Goal: Consume media (video, audio)

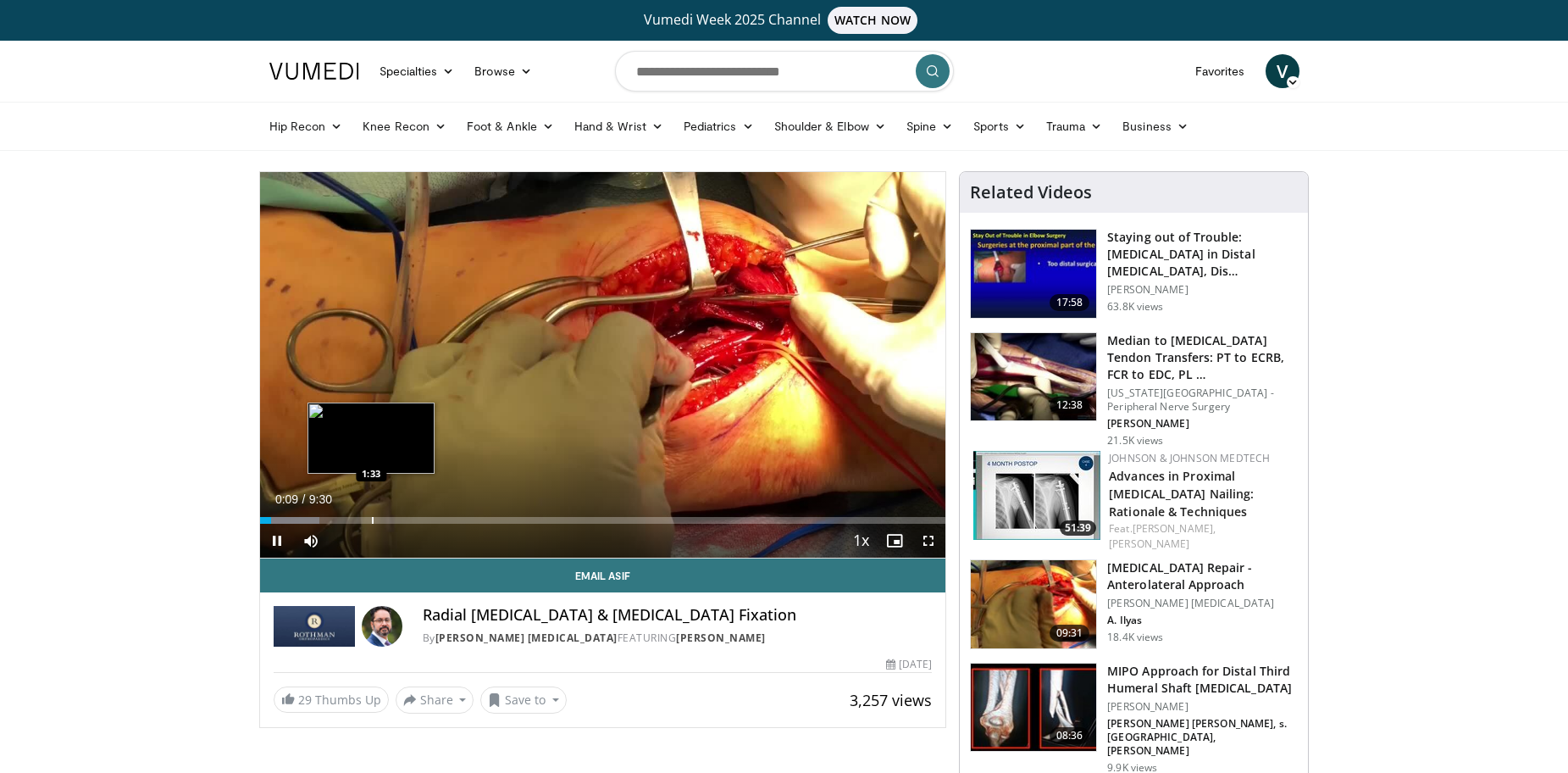
click at [372, 517] on div "Progress Bar" at bounding box center [373, 520] width 2 height 7
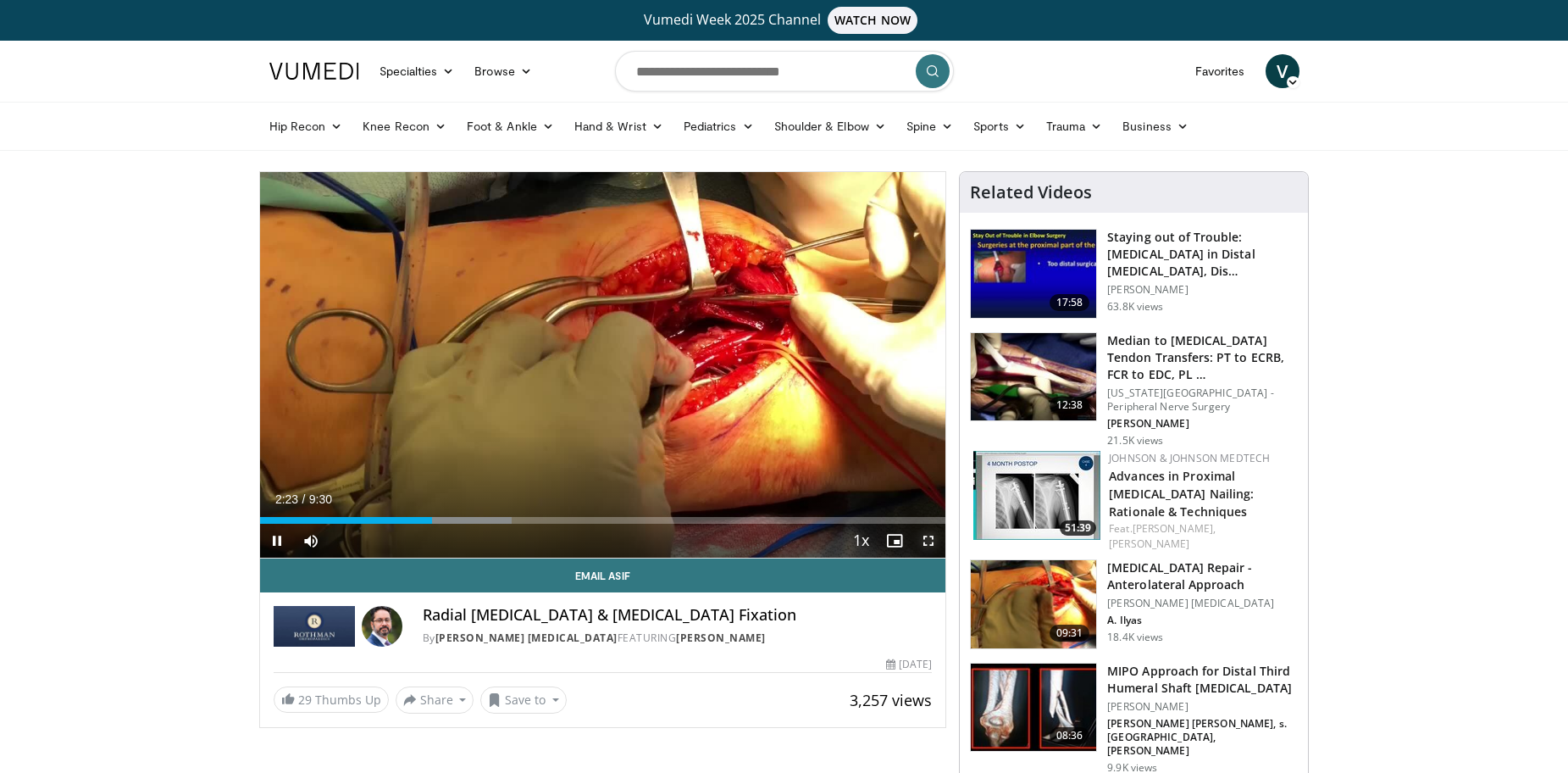
click at [937, 533] on span "Video Player" at bounding box center [929, 540] width 34 height 34
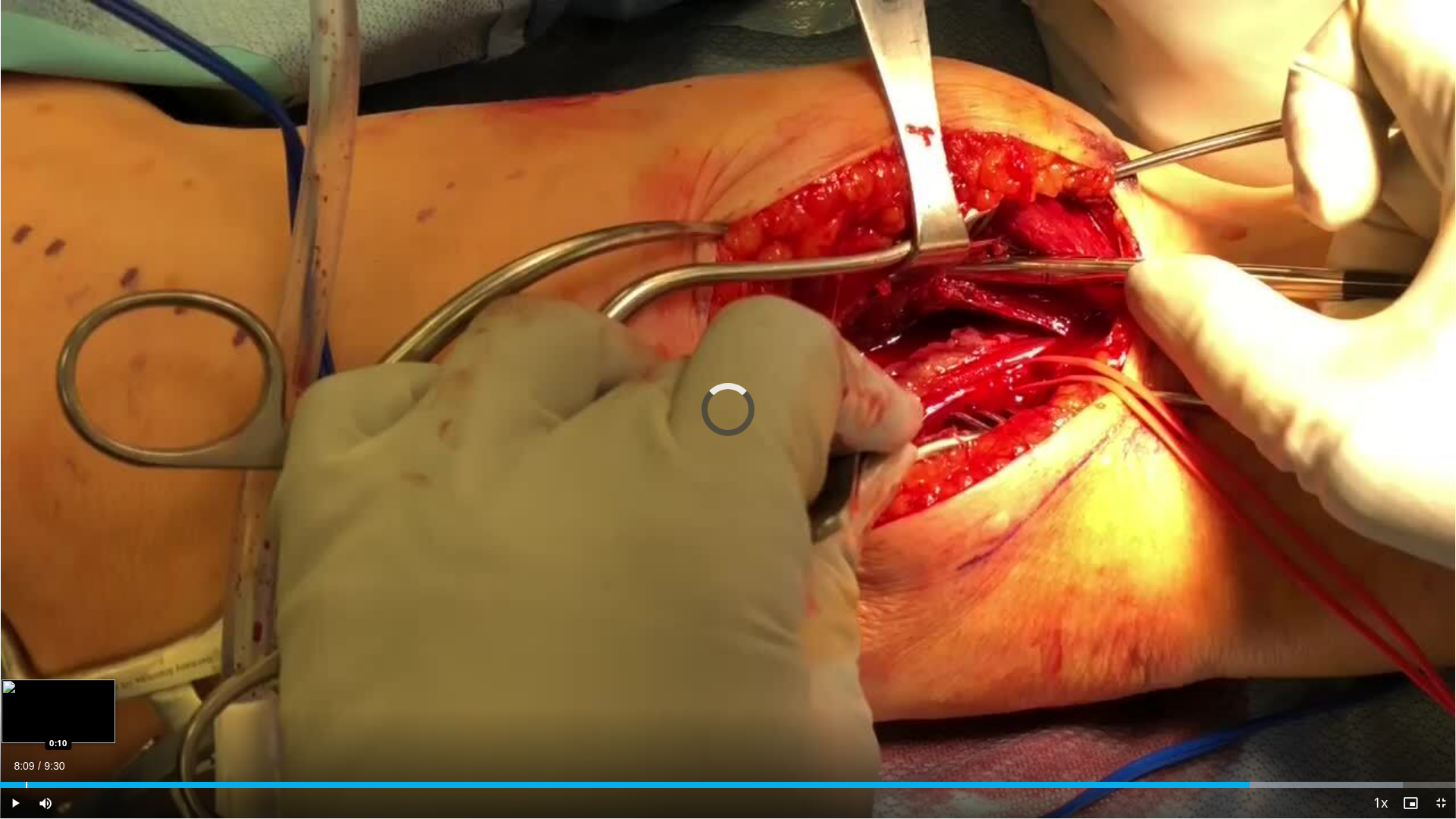
click at [26, 691] on div "Loaded : 96.37% 8:09 0:10" at bounding box center [728, 780] width 1456 height 15
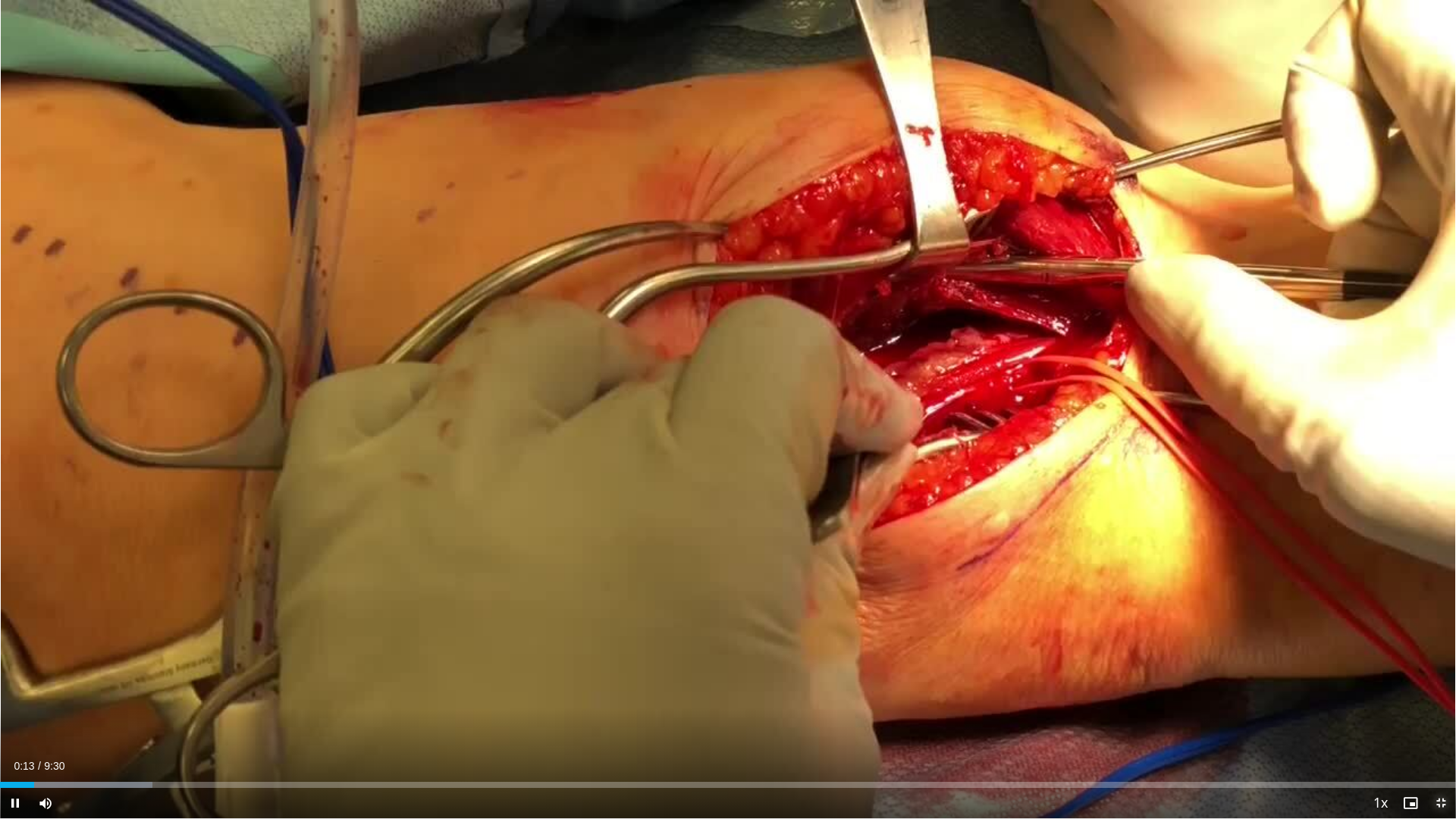
click at [1403, 691] on span "Video Player" at bounding box center [1440, 803] width 30 height 30
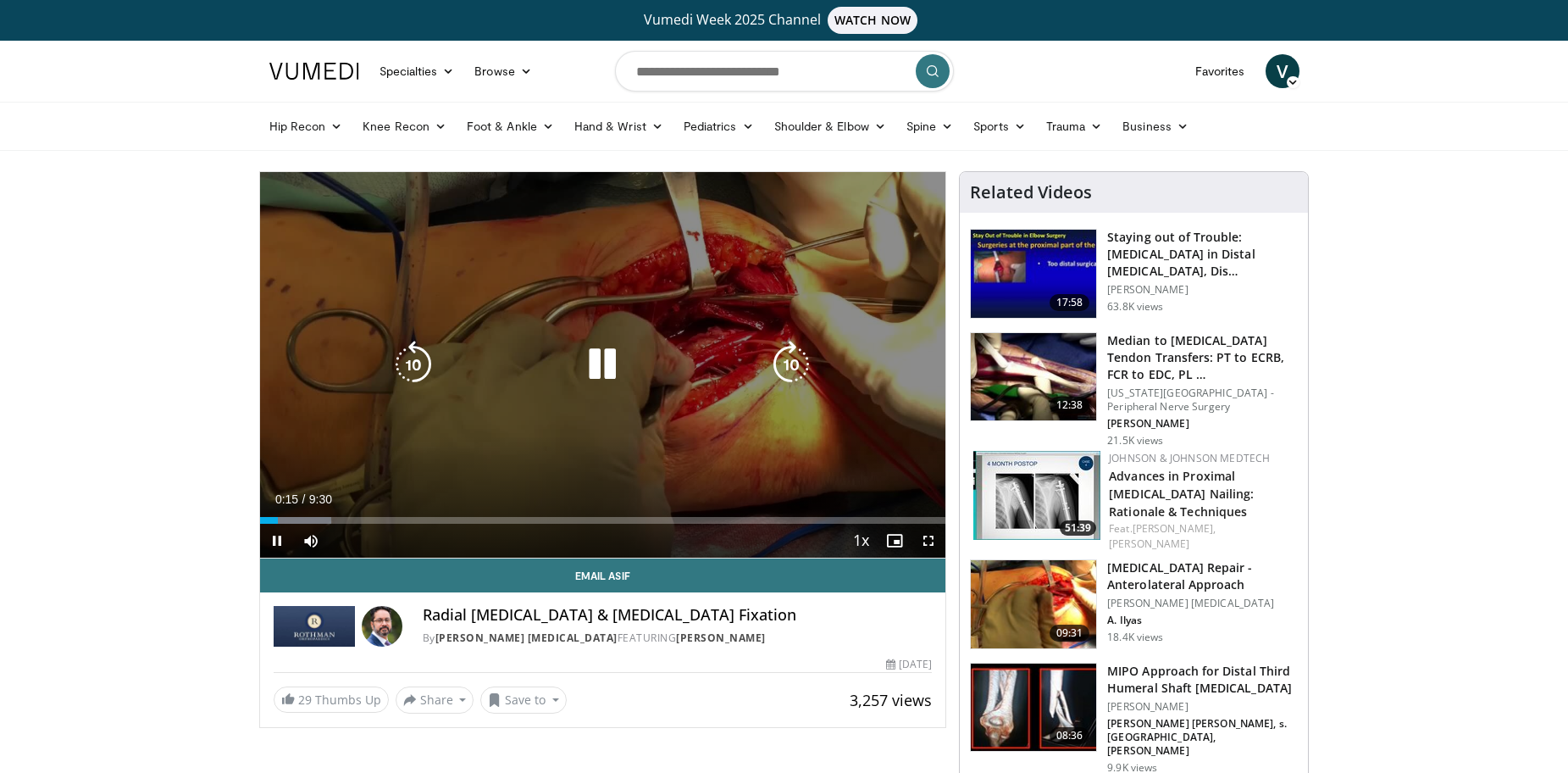
click at [599, 367] on icon "Video Player" at bounding box center [602, 364] width 47 height 47
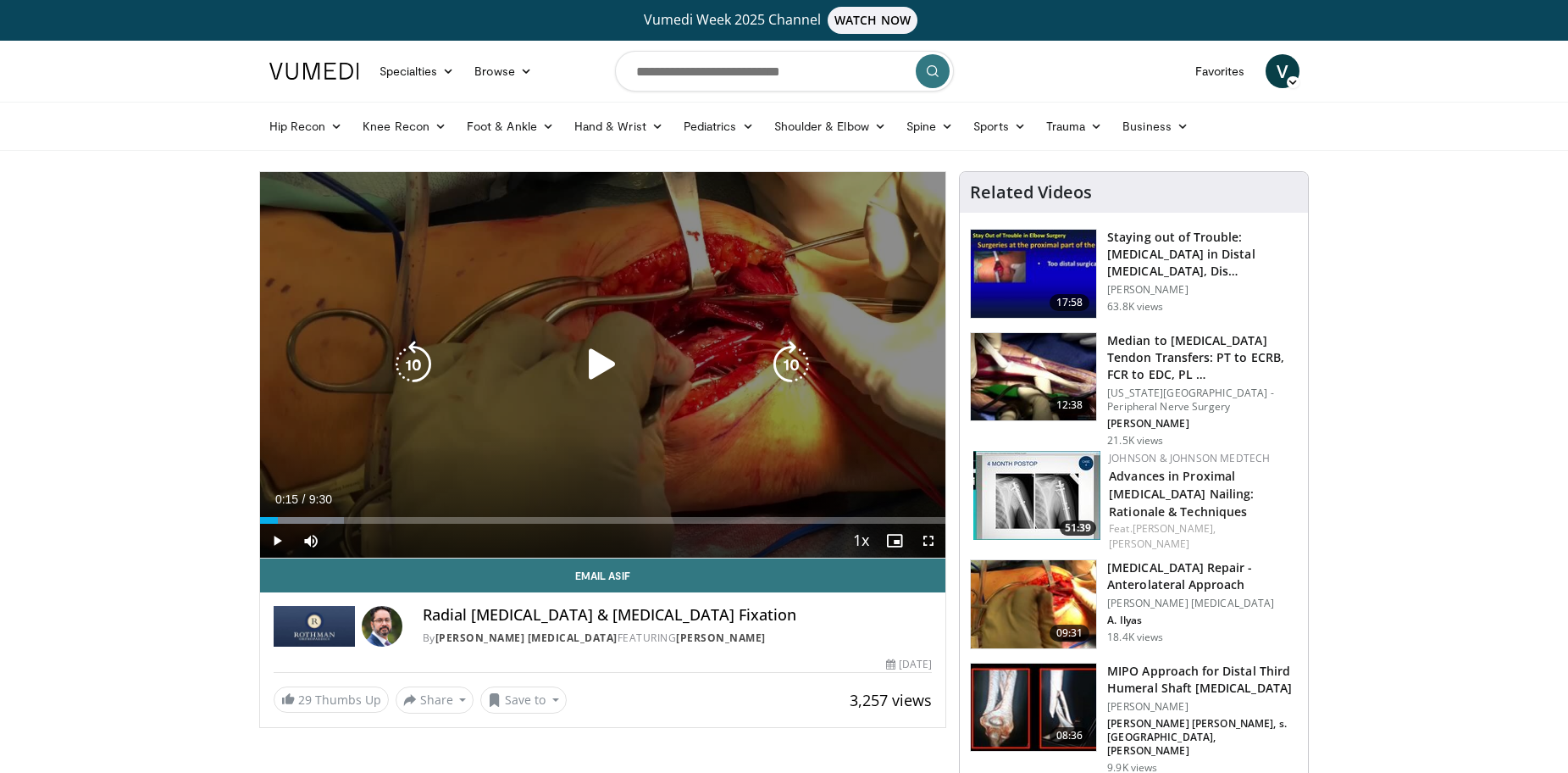
click at [591, 361] on icon "Video Player" at bounding box center [602, 364] width 47 height 47
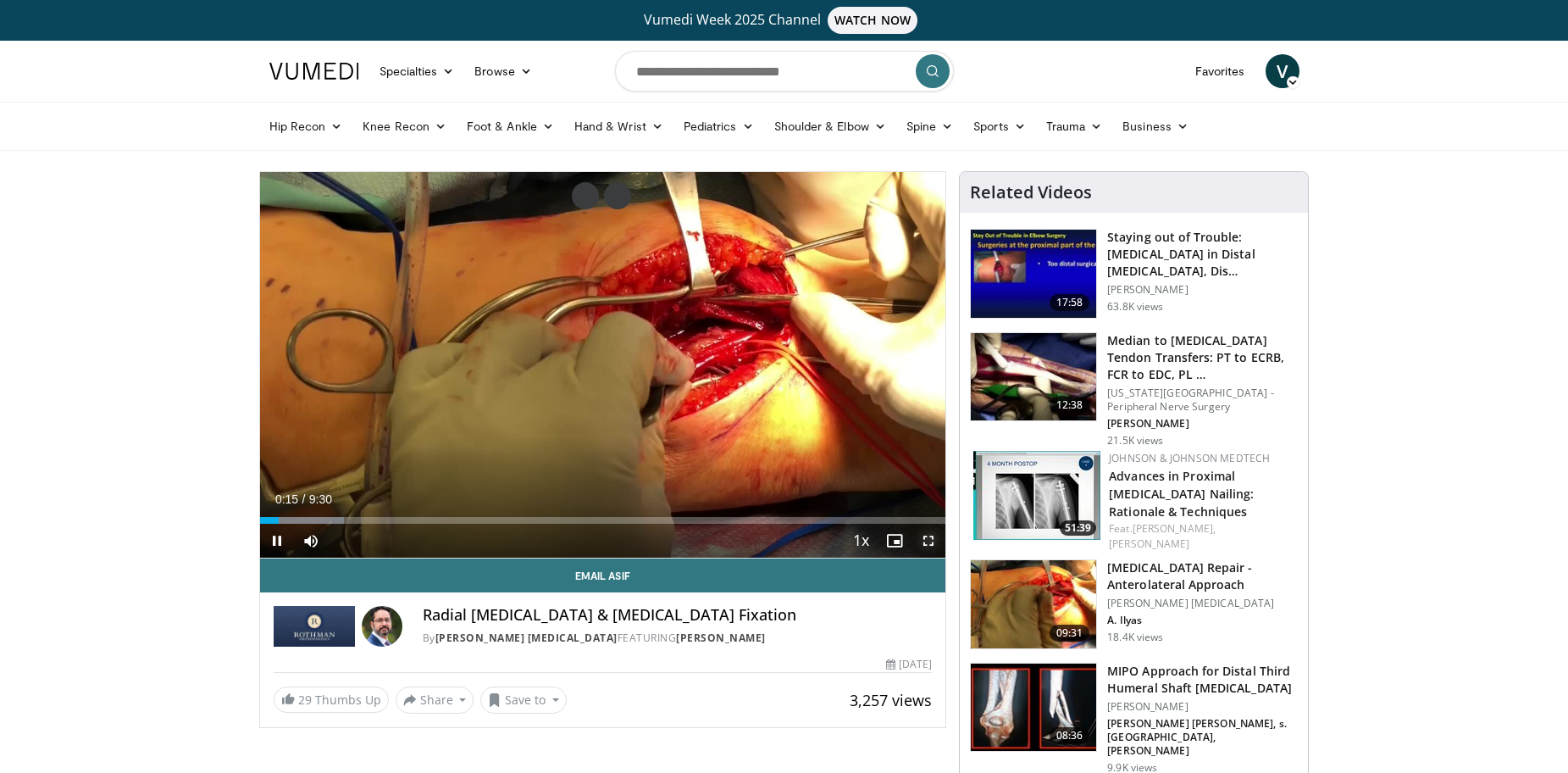
click at [929, 541] on span "Video Player" at bounding box center [929, 540] width 34 height 34
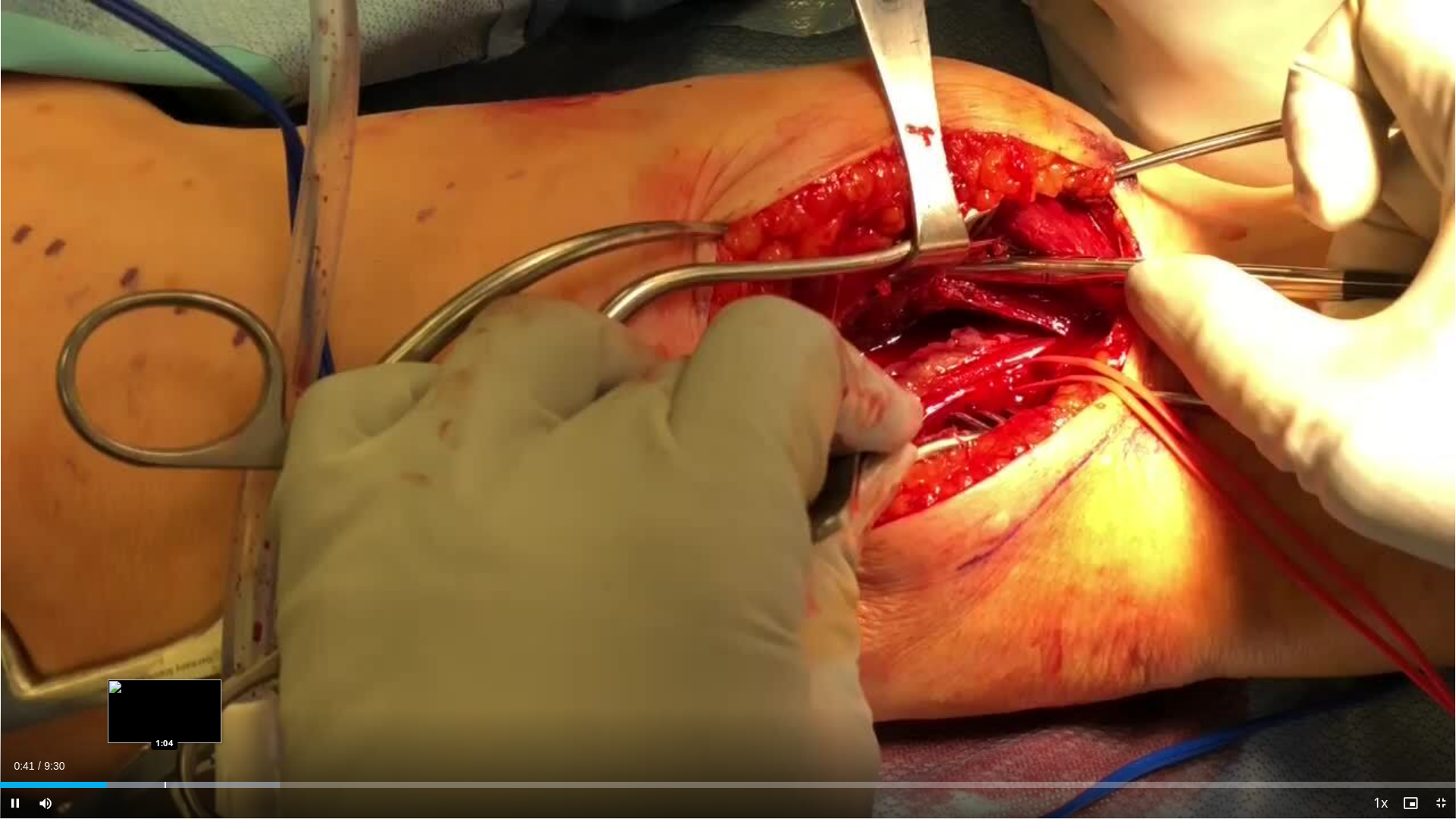
click at [164, 691] on div "Progress Bar" at bounding box center [165, 784] width 2 height 6
click at [211, 691] on div "Loaded : 22.73% 1:22 1:22" at bounding box center [728, 780] width 1456 height 15
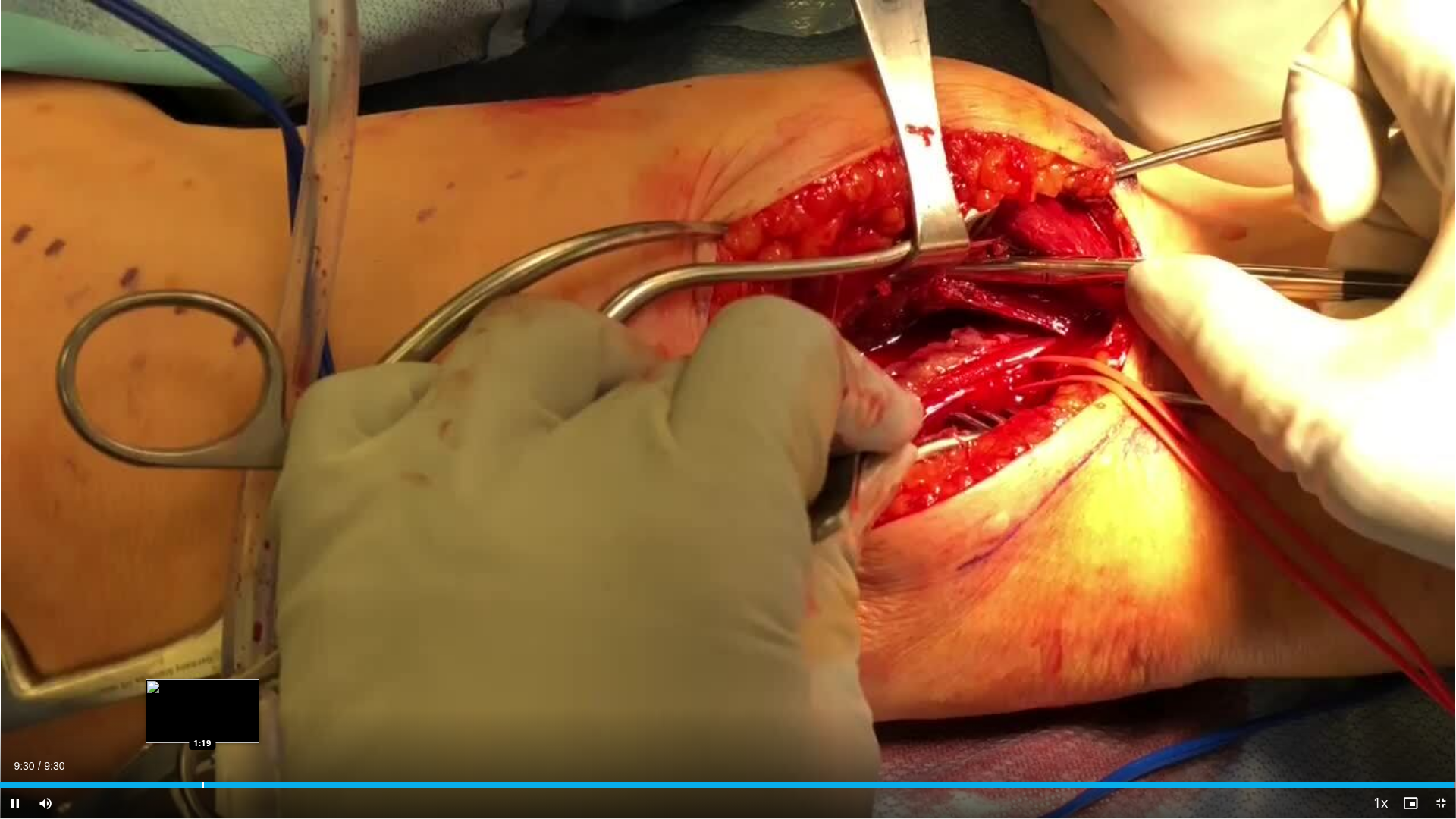
click at [203, 691] on div "Progress Bar" at bounding box center [203, 784] width 2 height 6
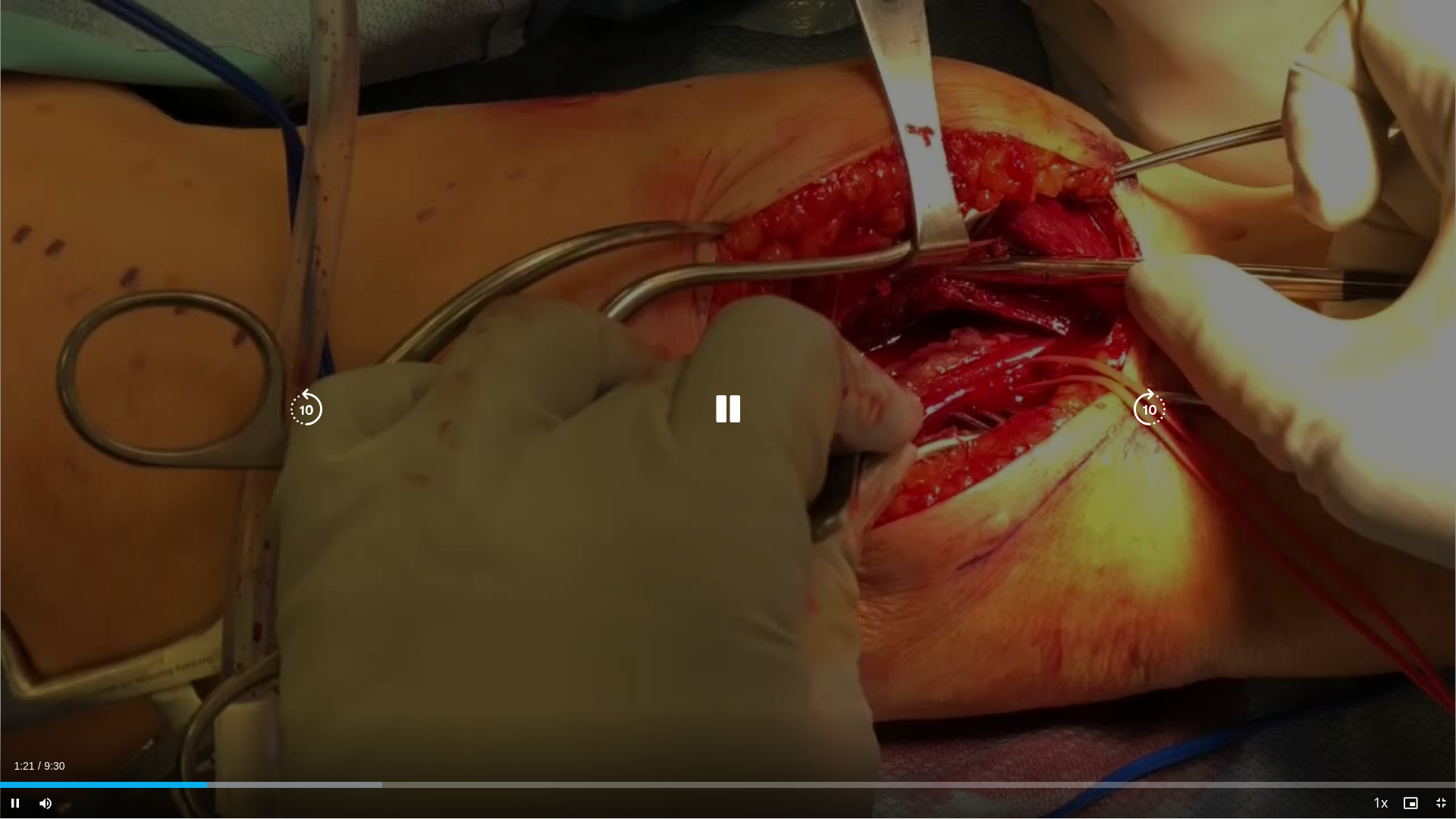
click at [731, 406] on icon "Video Player" at bounding box center [727, 410] width 42 height 42
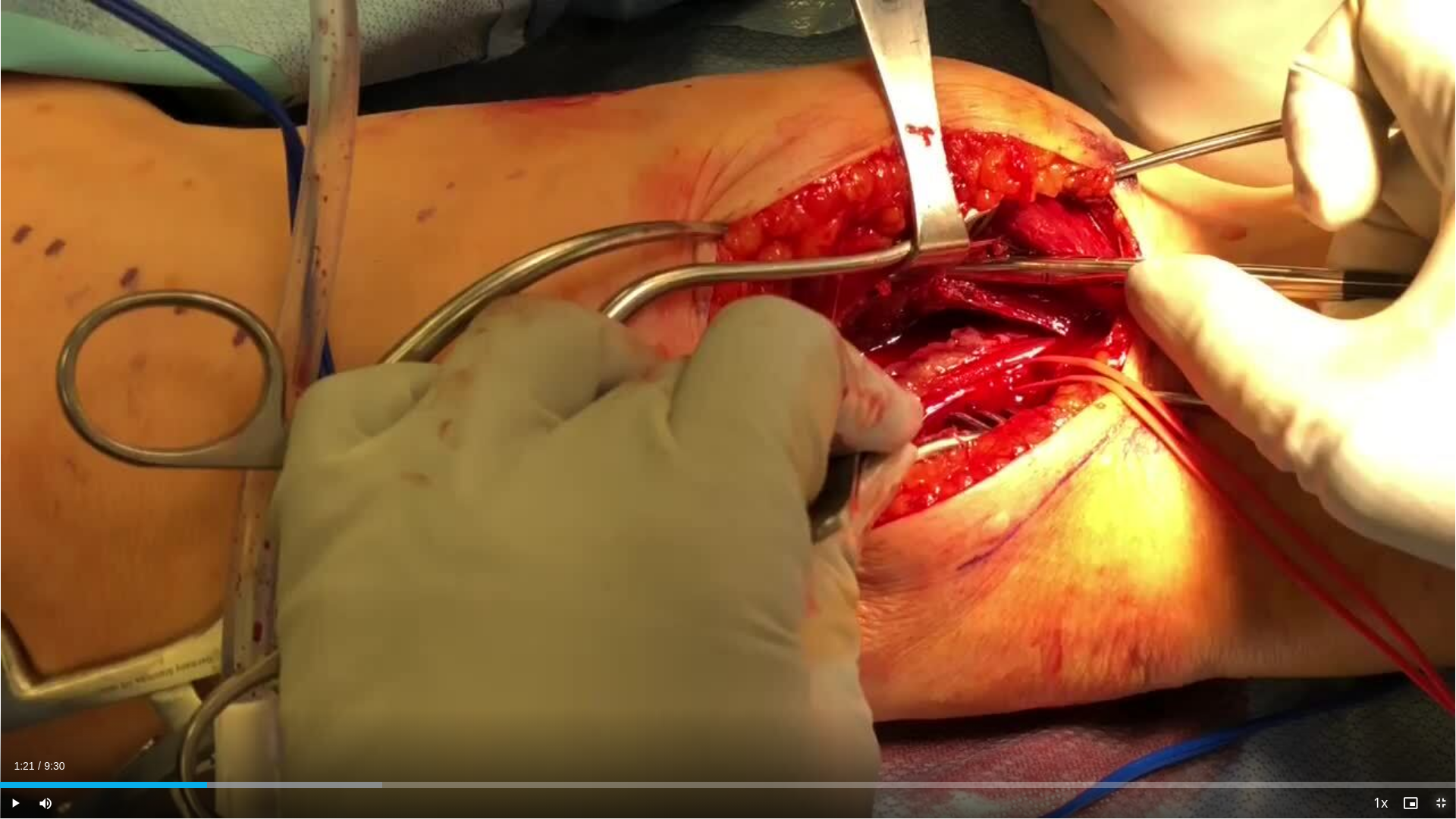
click at [1403, 691] on span "Video Player" at bounding box center [1440, 803] width 30 height 30
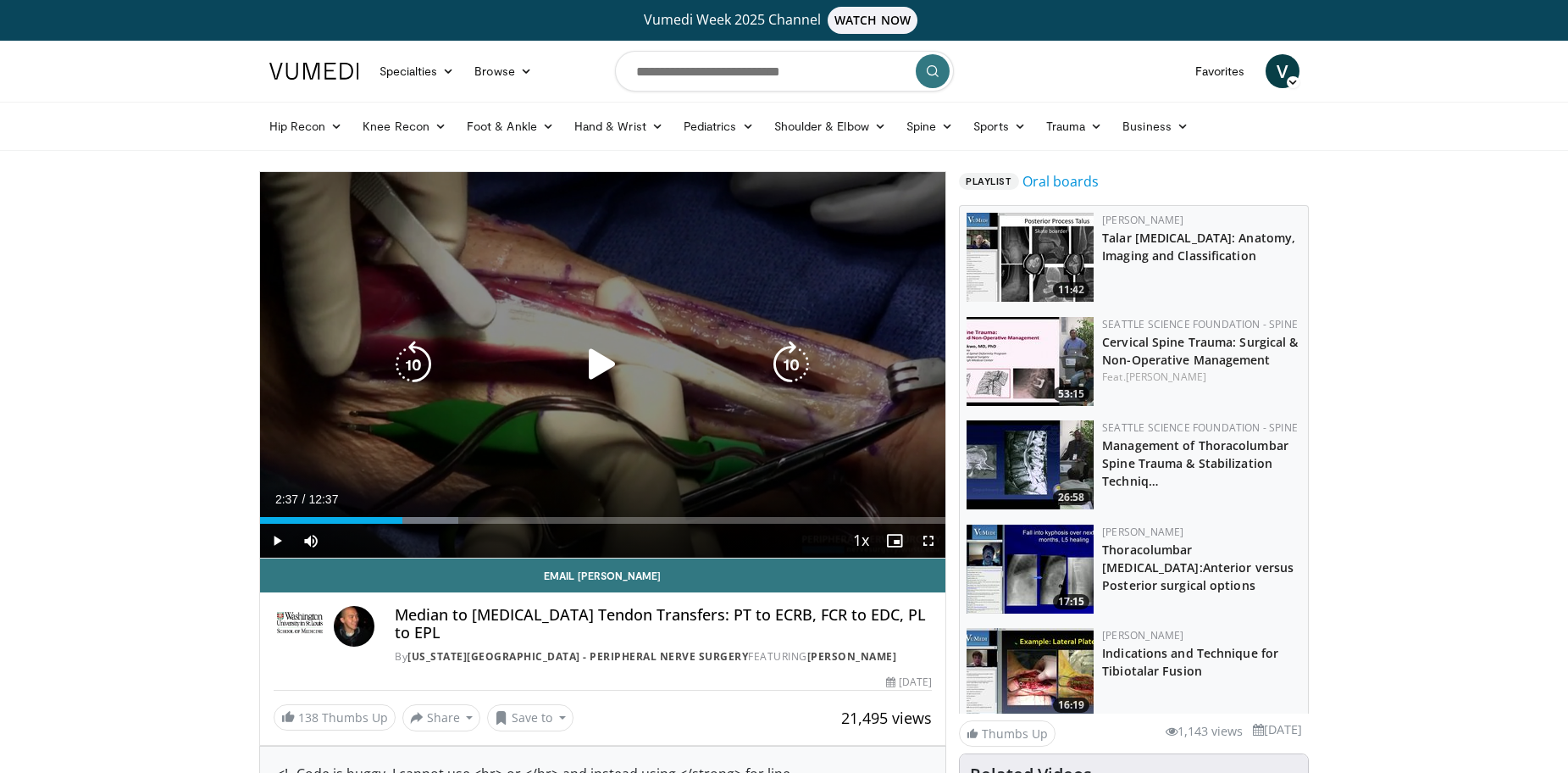
click at [593, 349] on icon "Video Player" at bounding box center [602, 364] width 47 height 47
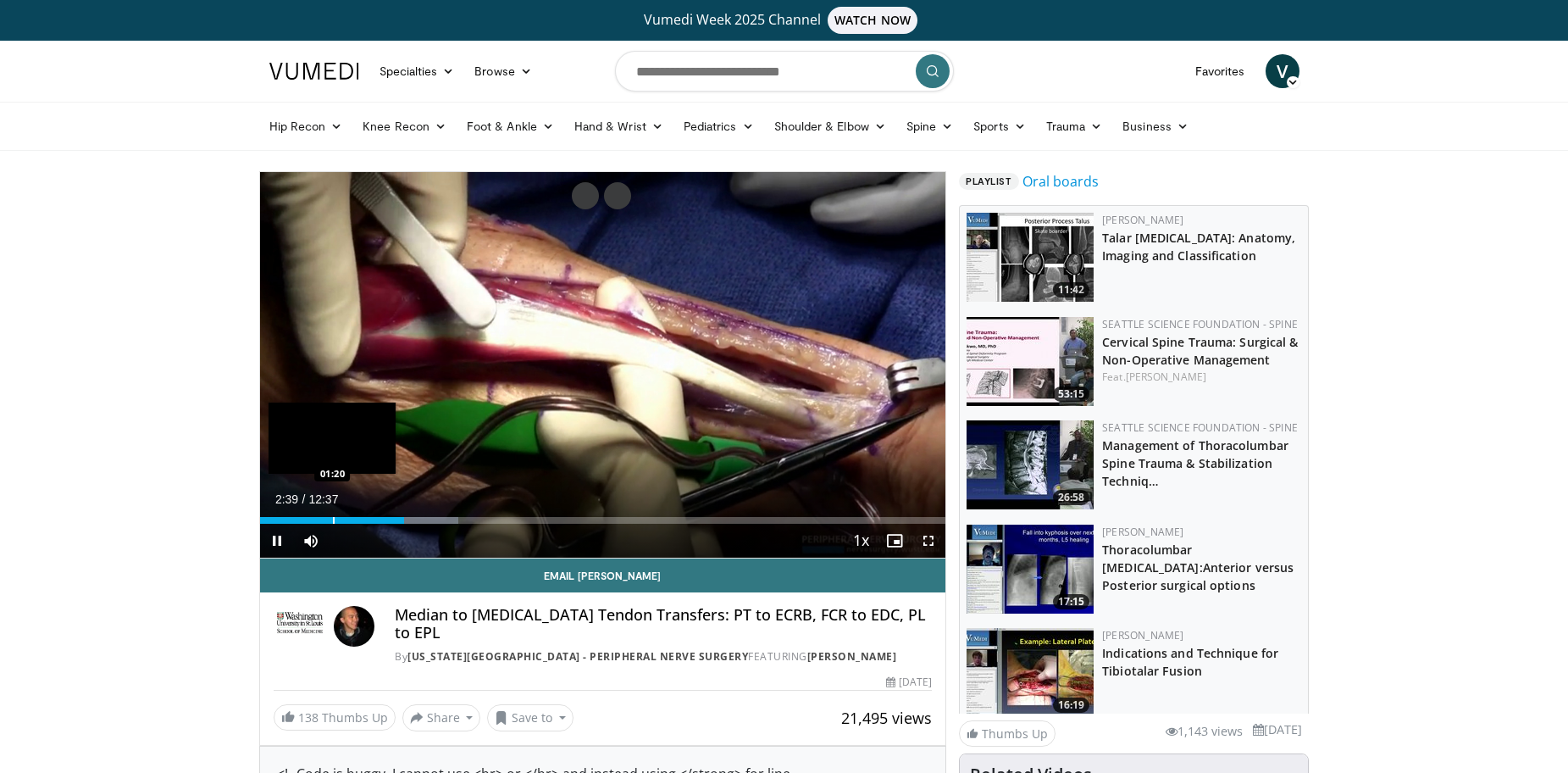
click at [332, 509] on div "Loaded : 28.96% 02:39 01:20" at bounding box center [604, 516] width 687 height 16
click at [285, 518] on div "Progress Bar" at bounding box center [286, 520] width 2 height 7
click at [270, 520] on div "Progress Bar" at bounding box center [271, 520] width 2 height 7
click at [265, 517] on div "Progress Bar" at bounding box center [266, 520] width 2 height 7
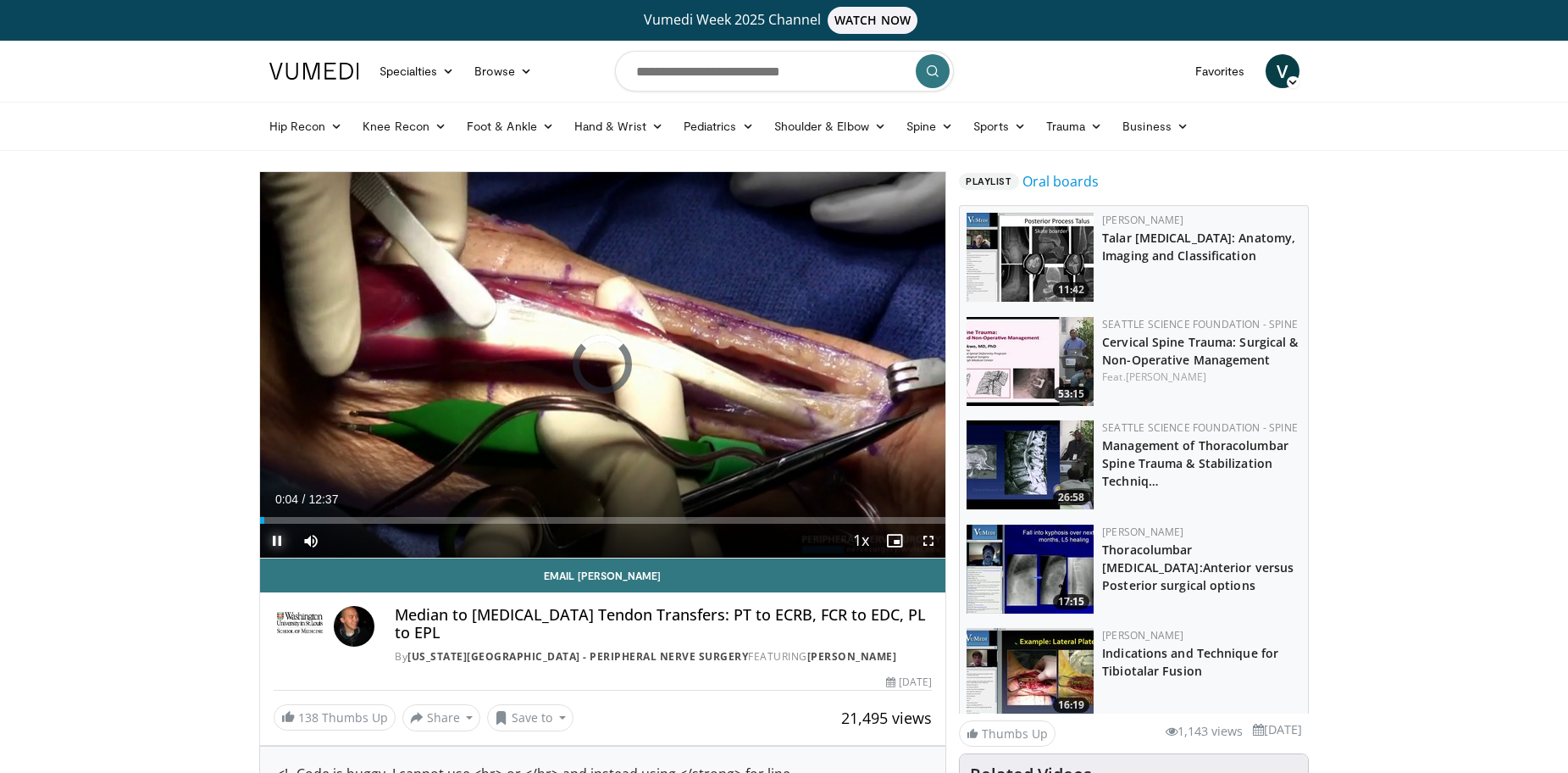
click at [271, 534] on span "Video Player" at bounding box center [277, 540] width 34 height 34
click at [272, 538] on span "Video Player" at bounding box center [277, 540] width 34 height 34
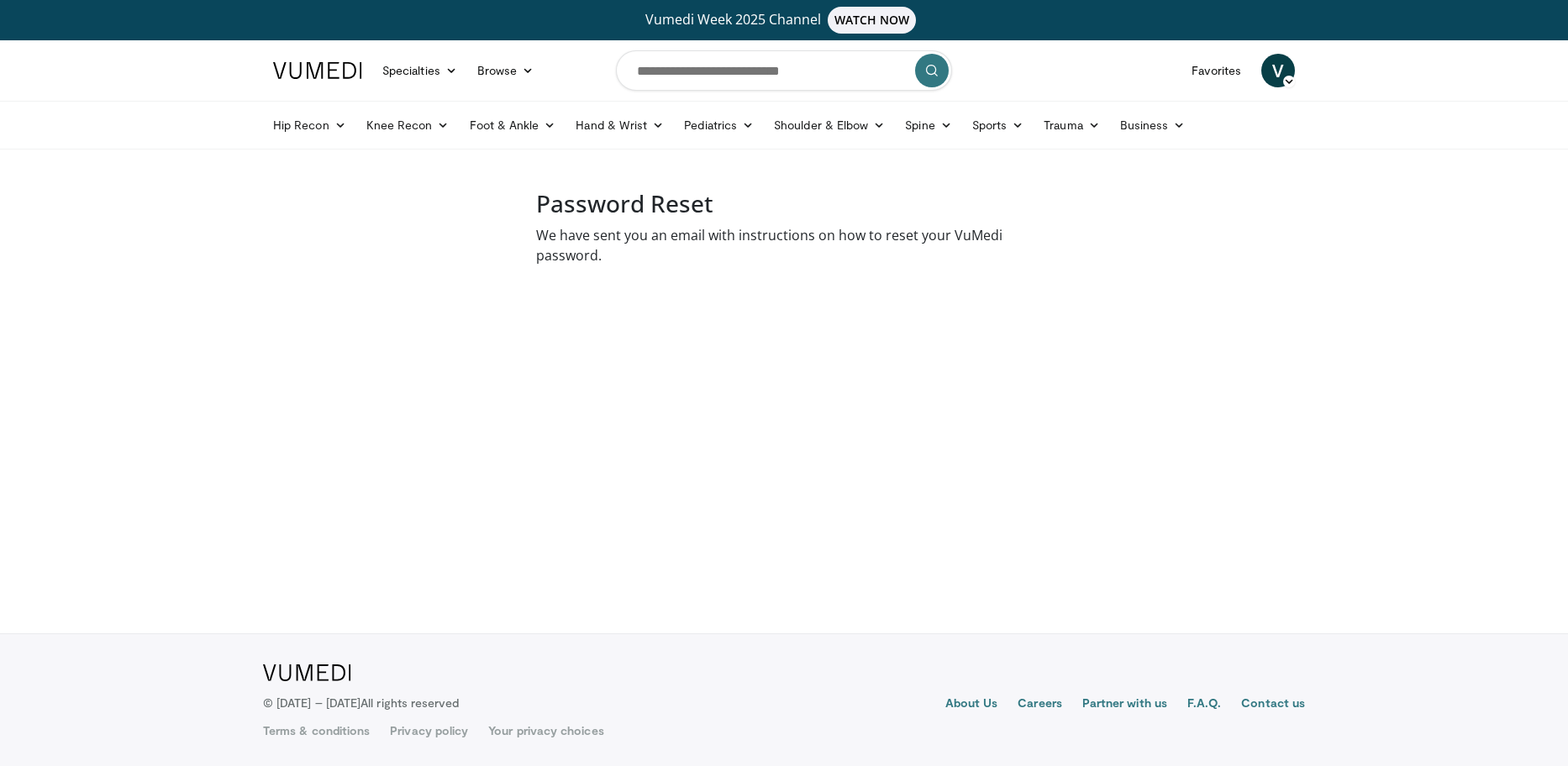
click at [692, 237] on p "We have sent you an email with instructions on how to reset your VuMedi passwor…" at bounding box center [784, 245] width 496 height 40
click at [566, 229] on p "We have sent you an email with instructions on how to reset your VuMedi passwor…" at bounding box center [784, 245] width 496 height 40
click at [691, 231] on p "We have sent you an email with instructions on how to reset your VuMedi passwor…" at bounding box center [784, 245] width 496 height 40
click at [727, 76] on input "Search topics, interventions" at bounding box center [784, 71] width 336 height 40
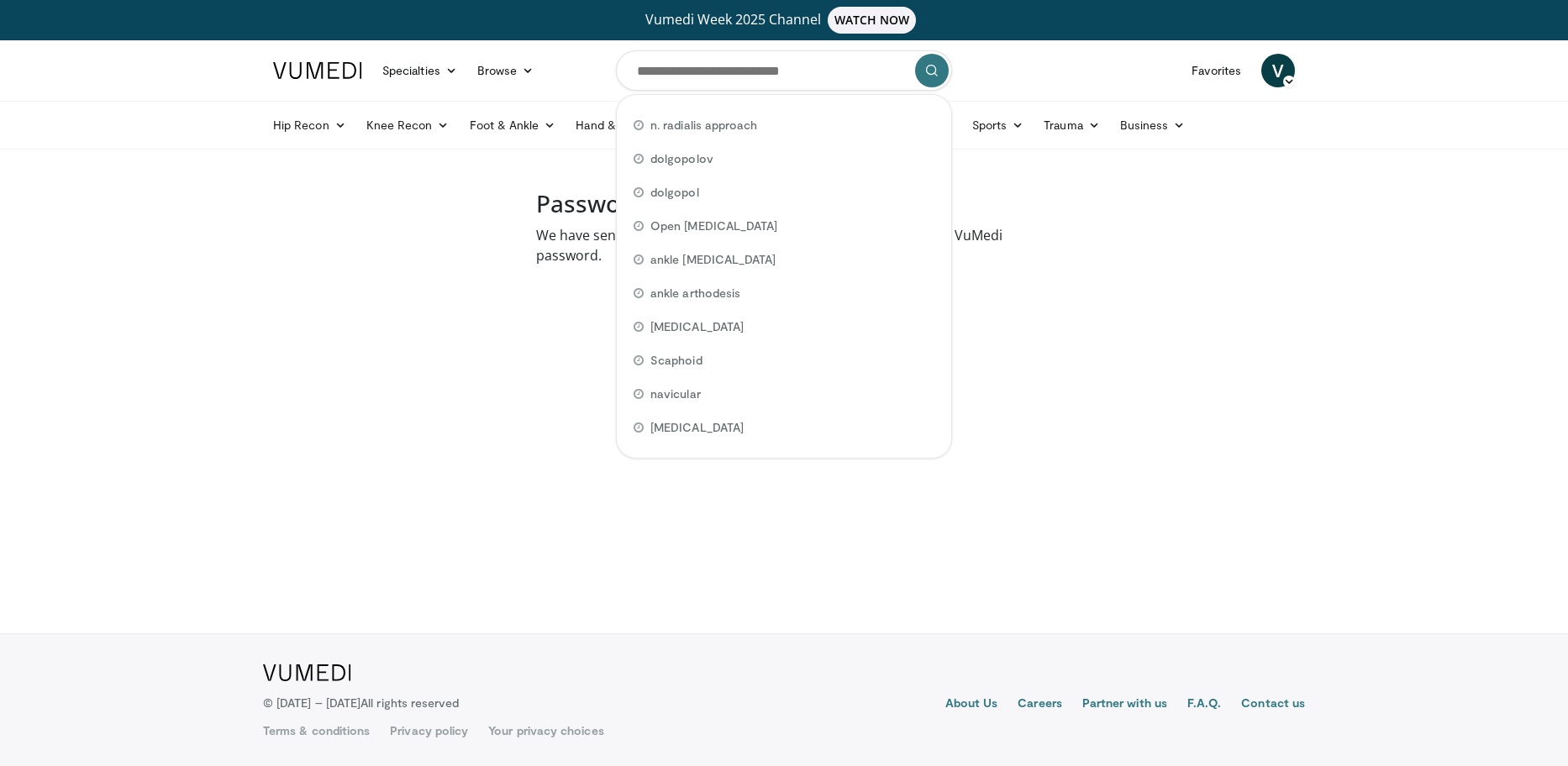
click at [565, 237] on p "We have sent you an email with instructions on how to reset your VuMedi passwor…" at bounding box center [784, 245] width 496 height 40
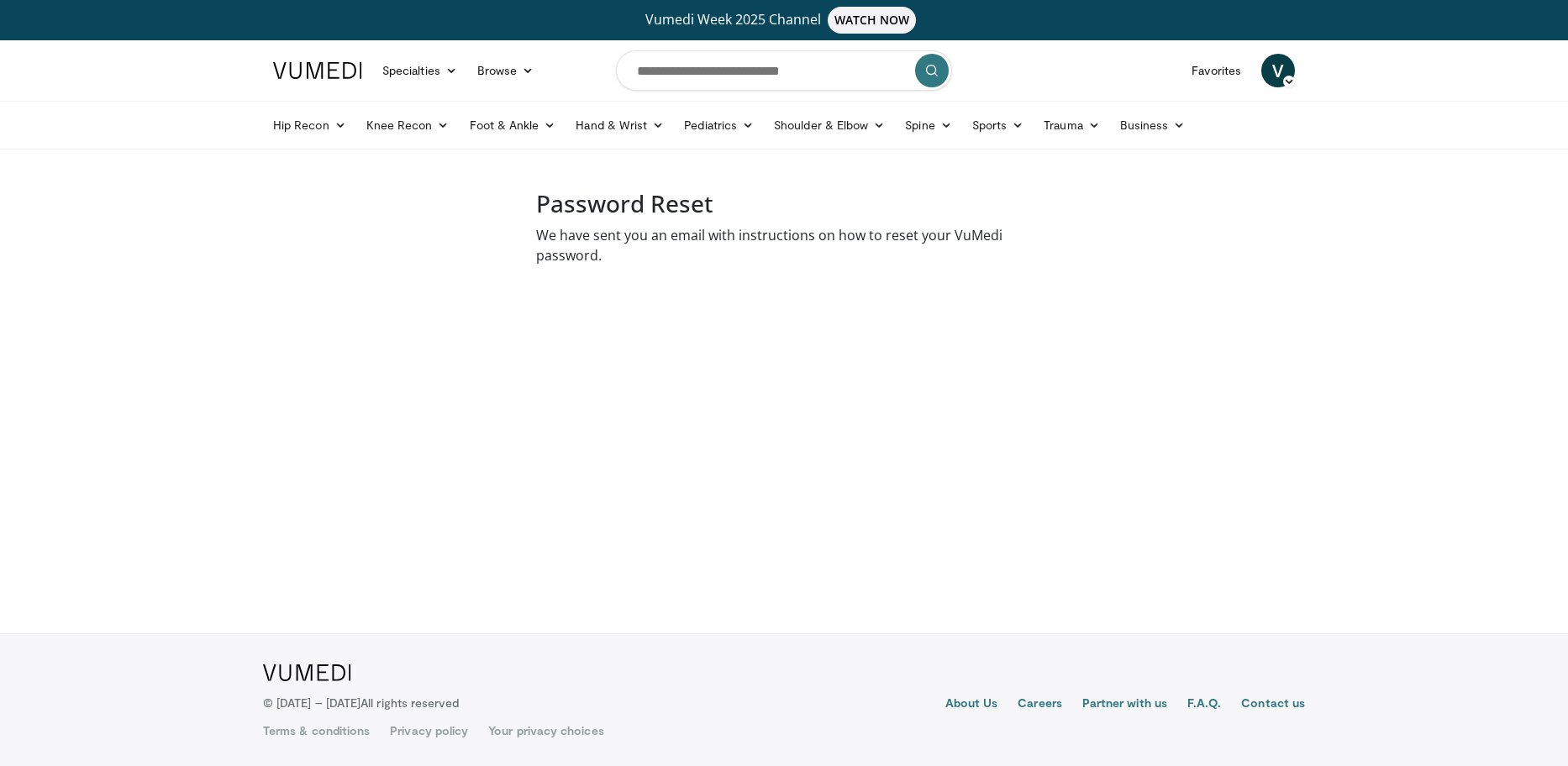
click at [573, 238] on p "We have sent you an email with instructions on how to reset your VuMedi passwor…" at bounding box center [784, 245] width 496 height 40
click at [620, 195] on h3 "Password Reset" at bounding box center [784, 204] width 496 height 29
drag, startPoint x: 620, startPoint y: 199, endPoint x: 633, endPoint y: 213, distance: 19.1
click at [620, 207] on h3 "Password Reset" at bounding box center [784, 204] width 496 height 29
drag, startPoint x: 647, startPoint y: 196, endPoint x: 710, endPoint y: 201, distance: 63.2
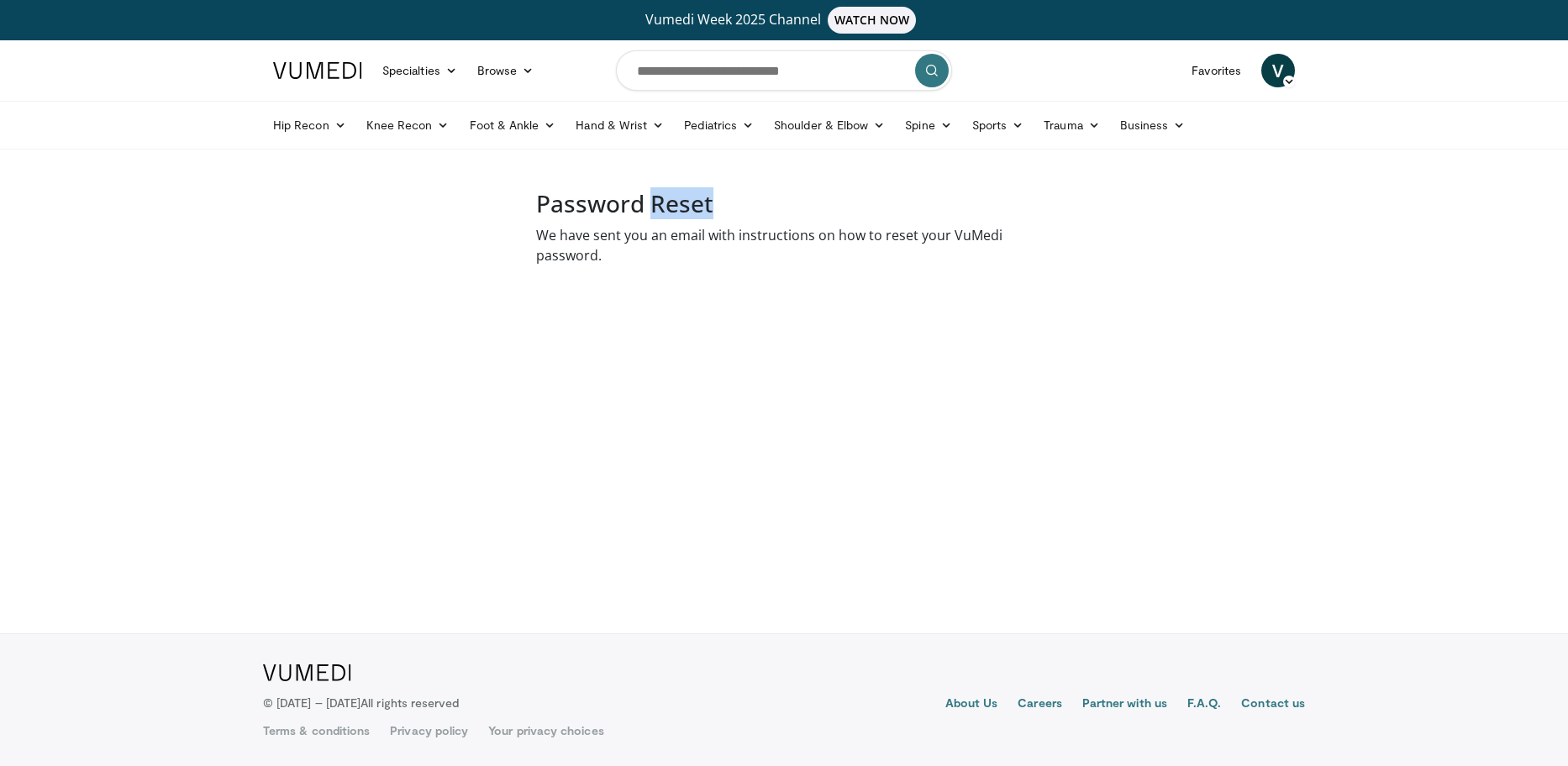
click at [709, 201] on h3 "Password Reset" at bounding box center [784, 204] width 496 height 29
click at [710, 201] on h3 "Password Reset" at bounding box center [784, 204] width 496 height 29
click at [735, 225] on p "We have sent you an email with instructions on how to reset your VuMedi passwor…" at bounding box center [784, 245] width 496 height 40
click at [737, 234] on p "We have sent you an email with instructions on how to reset your VuMedi passwor…" at bounding box center [784, 245] width 496 height 40
click at [730, 264] on p "We have sent you an email with instructions on how to reset your VuMedi passwor…" at bounding box center [784, 245] width 496 height 40
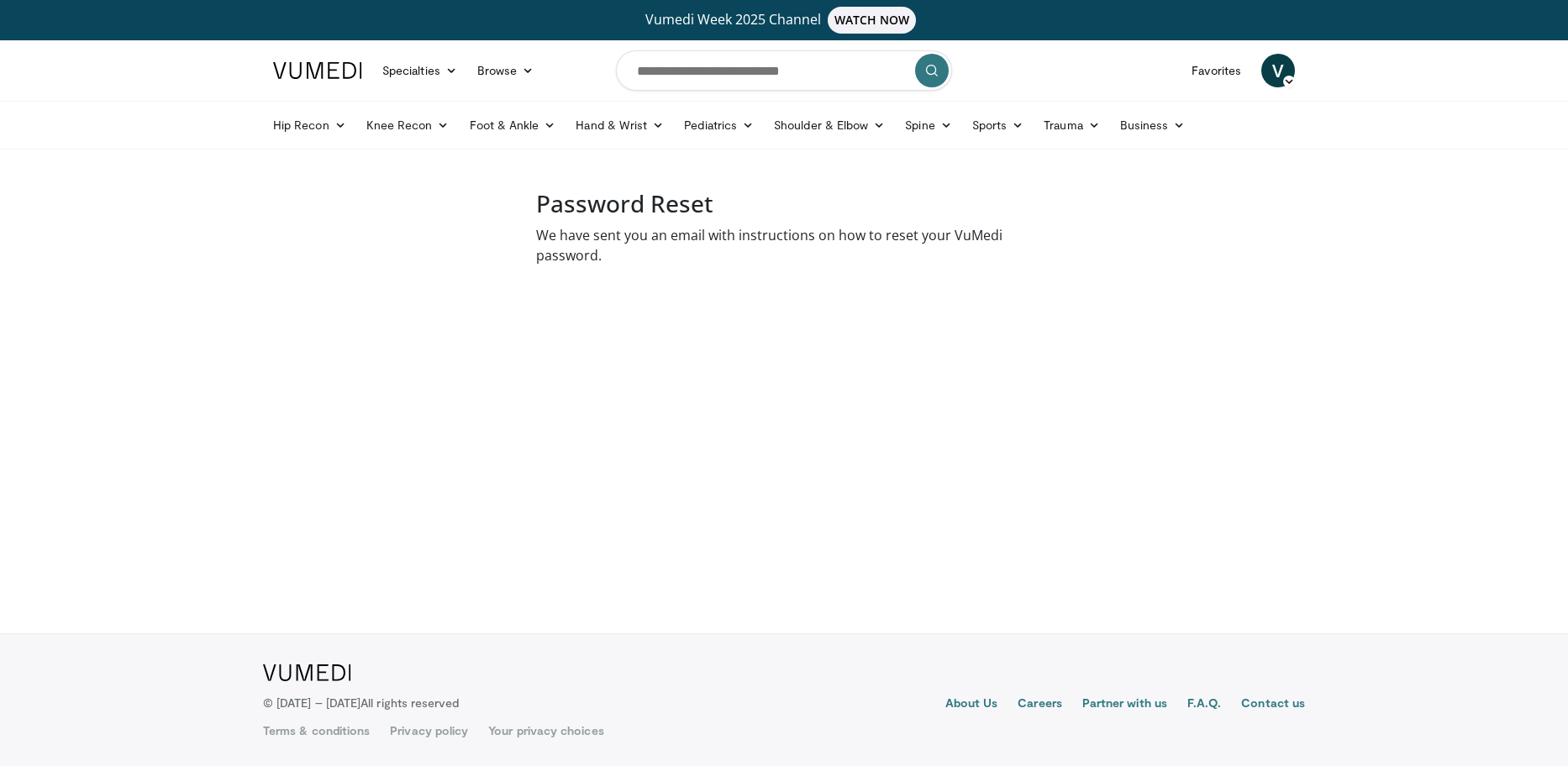
click at [678, 534] on body "Vumedi Week 2025 Channel WATCH NOW Specialties Adult & Family Medicine Allergy,…" at bounding box center [784, 383] width 1568 height 766
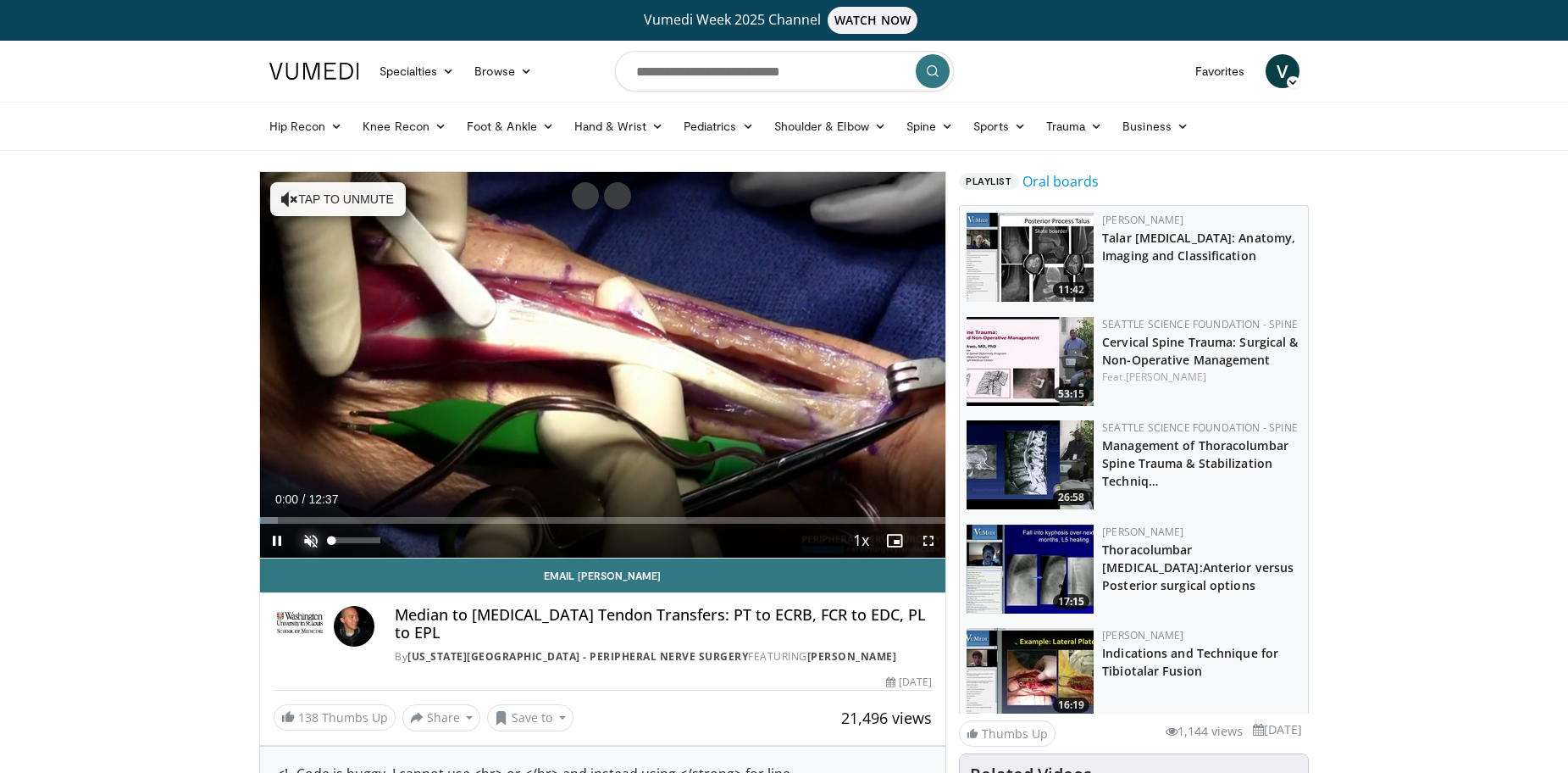
click at [311, 537] on span "Video Player" at bounding box center [311, 540] width 34 height 34
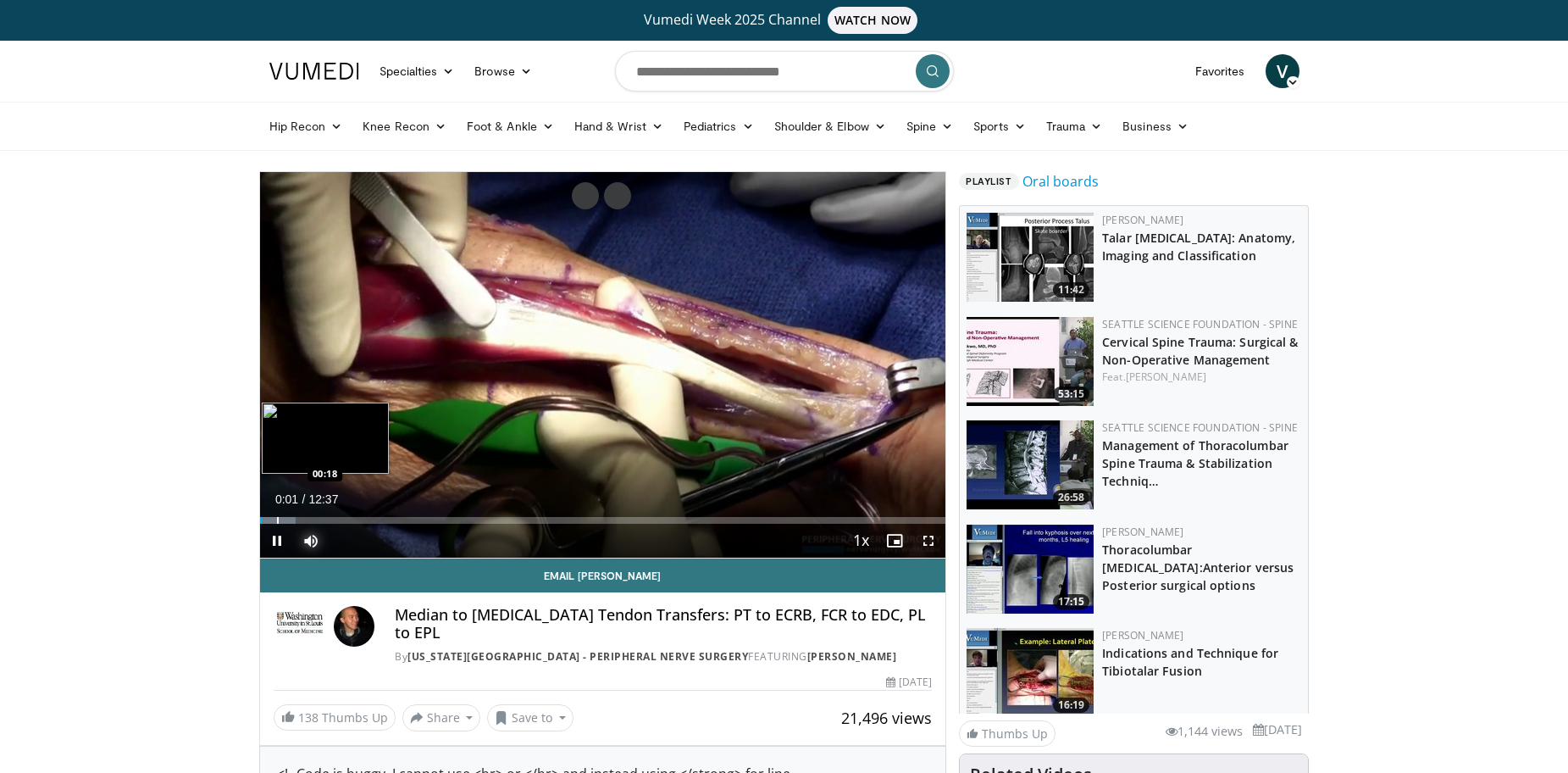
click at [277, 514] on div "Loaded : 5.26% 00:02 00:18" at bounding box center [604, 516] width 687 height 16
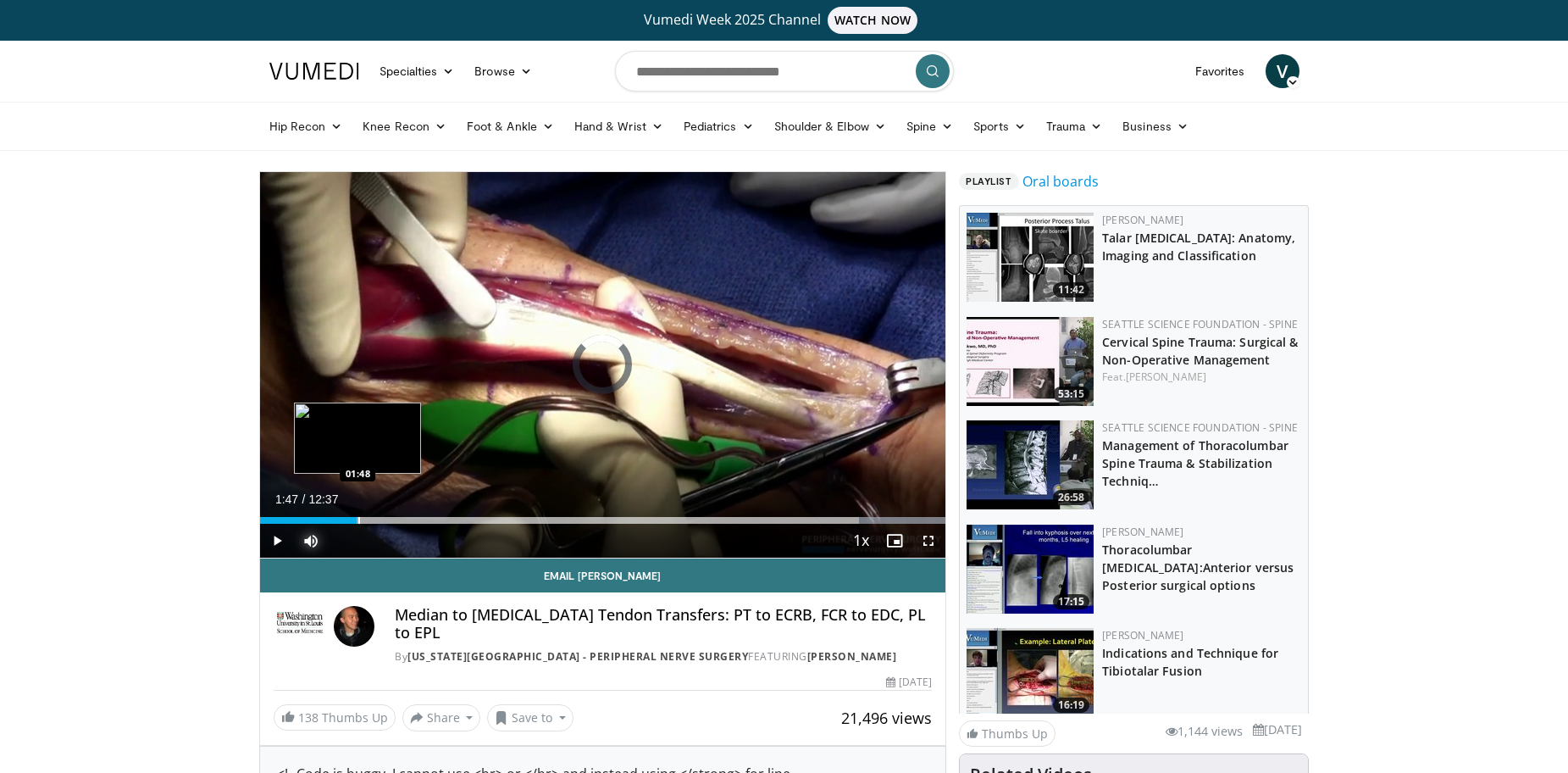
click at [359, 522] on div "Progress Bar" at bounding box center [360, 520] width 2 height 7
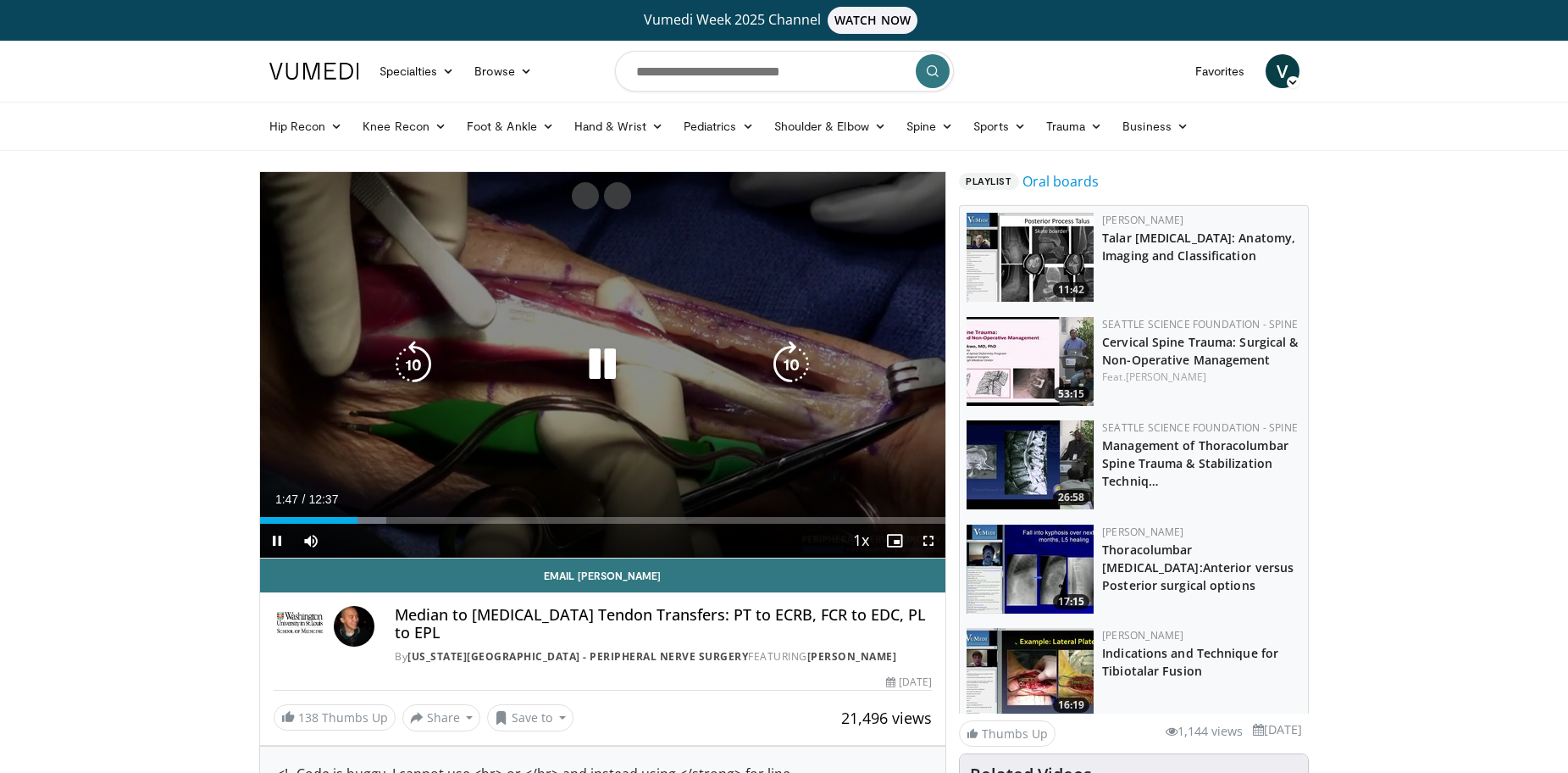
click at [615, 360] on icon "Video Player" at bounding box center [602, 364] width 47 height 47
